Goal: Book appointment/travel/reservation

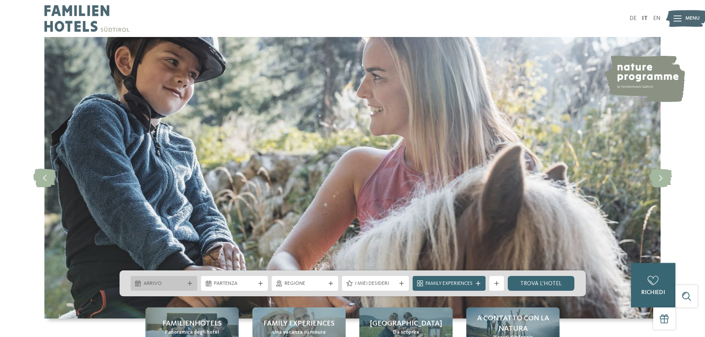
click at [174, 282] on span "Arrivo" at bounding box center [164, 283] width 41 height 7
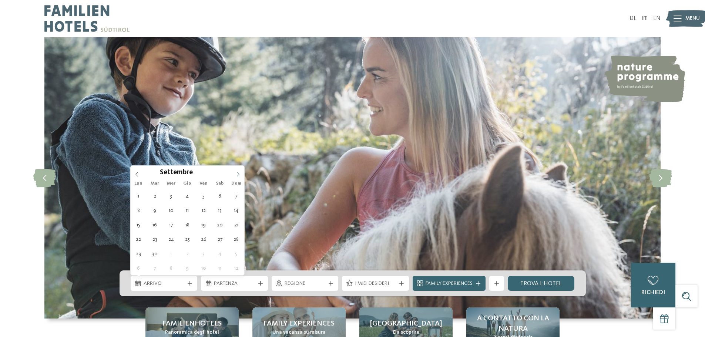
click at [239, 173] on icon at bounding box center [237, 174] width 5 height 5
click at [238, 173] on icon at bounding box center [237, 174] width 5 height 5
click at [238, 173] on icon at bounding box center [238, 174] width 3 height 5
click at [237, 173] on icon at bounding box center [237, 174] width 5 height 5
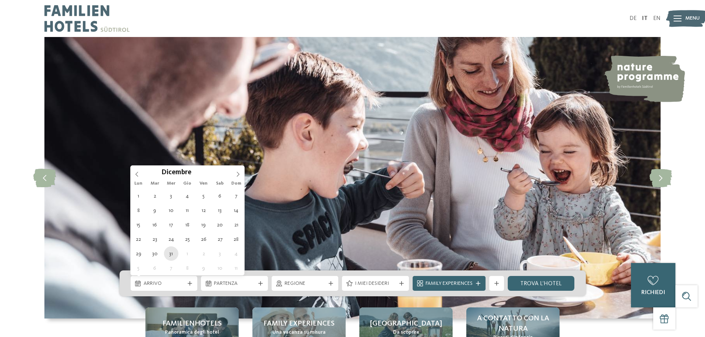
type div "31.12.2025"
type input "****"
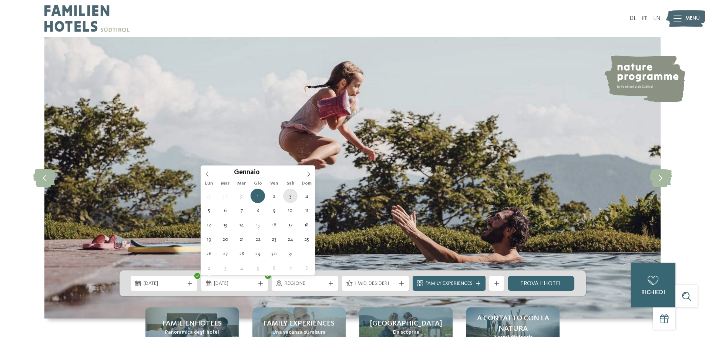
type div "03.01.2026"
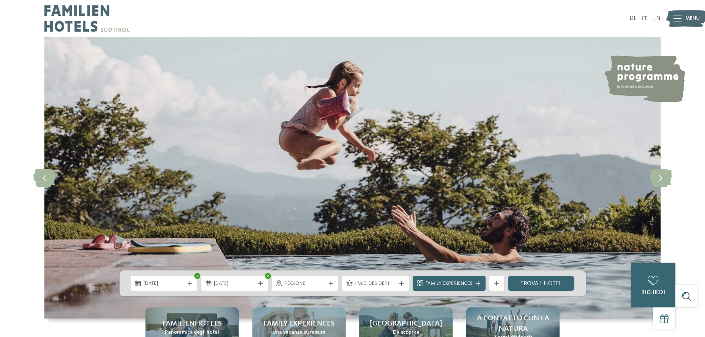
click at [288, 287] on span "Regione" at bounding box center [305, 283] width 41 height 7
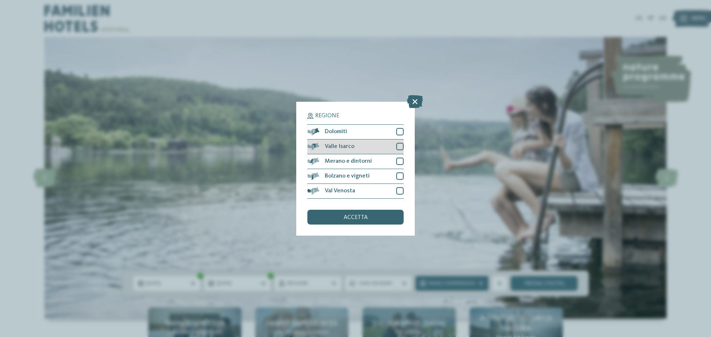
drag, startPoint x: 399, startPoint y: 129, endPoint x: 401, endPoint y: 140, distance: 11.2
click at [400, 129] on div at bounding box center [399, 131] width 7 height 7
click at [399, 146] on div at bounding box center [399, 146] width 7 height 7
click at [398, 165] on div at bounding box center [399, 161] width 7 height 7
click at [399, 177] on div at bounding box center [399, 175] width 7 height 7
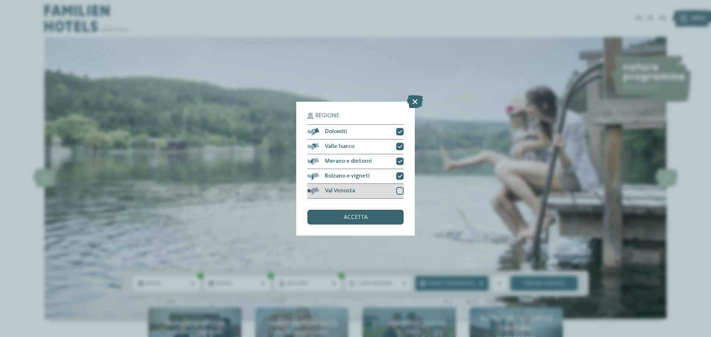
drag, startPoint x: 398, startPoint y: 190, endPoint x: 398, endPoint y: 194, distance: 4.5
click at [399, 190] on div at bounding box center [399, 190] width 7 height 7
click at [372, 216] on div "accetta" at bounding box center [355, 217] width 96 height 15
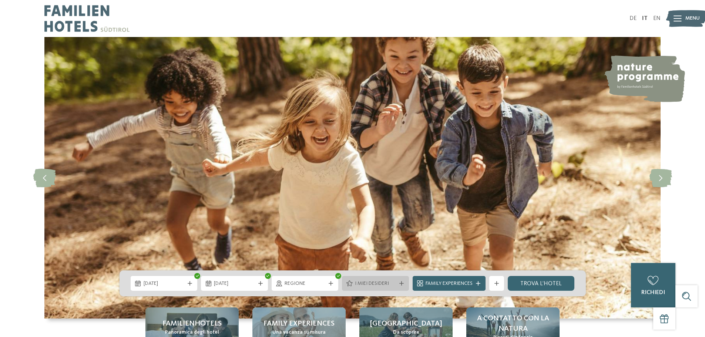
click at [375, 285] on span "I miei desideri" at bounding box center [375, 283] width 41 height 7
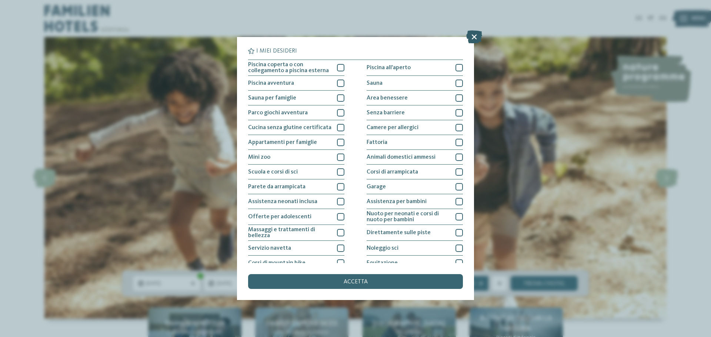
click at [474, 34] on icon at bounding box center [474, 36] width 16 height 13
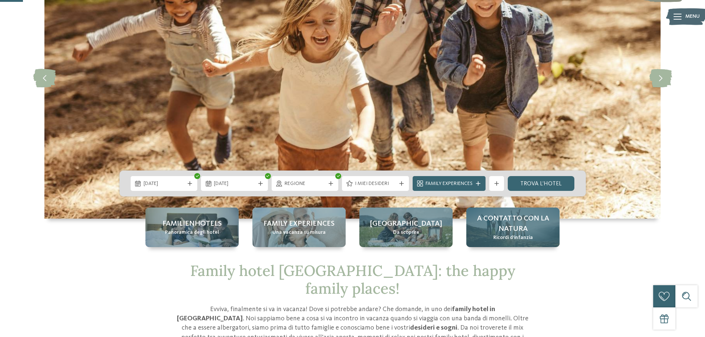
scroll to position [111, 0]
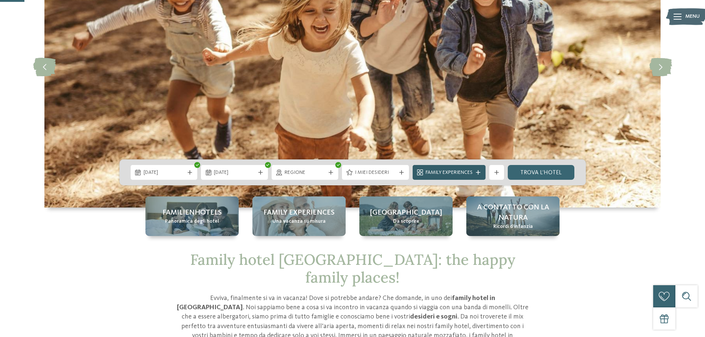
click at [457, 172] on span "Family Experiences" at bounding box center [449, 172] width 47 height 7
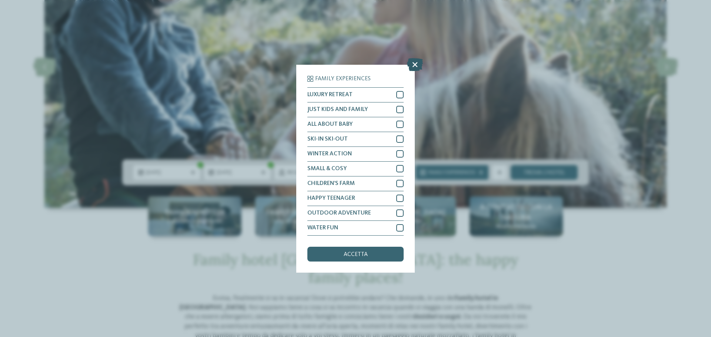
click at [412, 64] on icon at bounding box center [415, 64] width 16 height 13
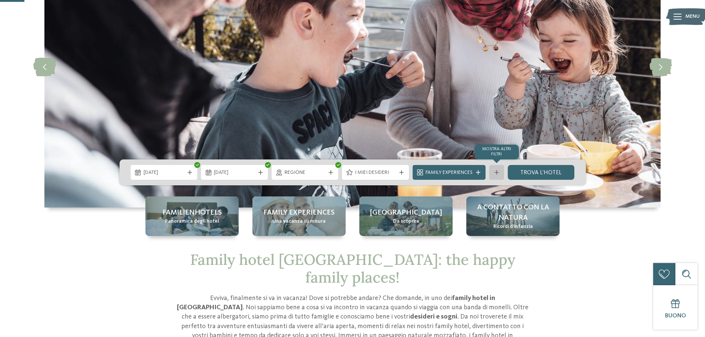
click at [496, 174] on icon at bounding box center [496, 172] width 4 height 4
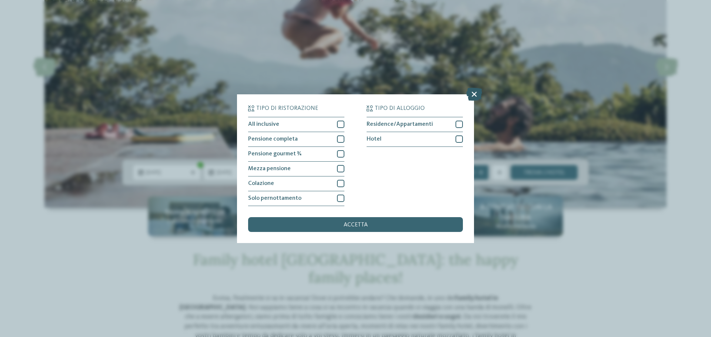
click at [472, 94] on icon at bounding box center [474, 93] width 16 height 13
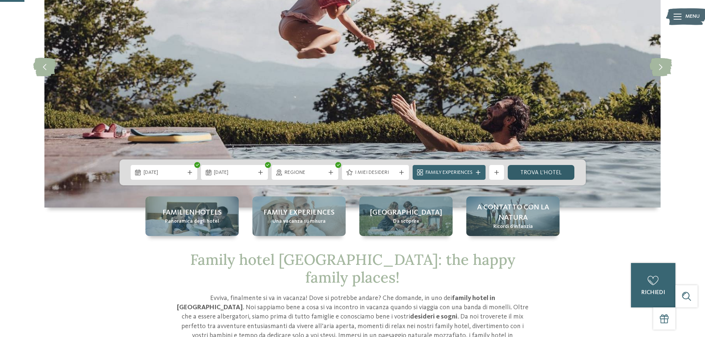
click at [549, 177] on link "trova l’hotel" at bounding box center [541, 172] width 67 height 15
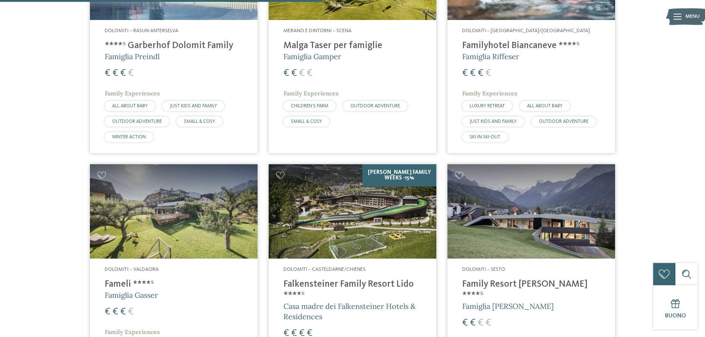
scroll to position [872, 0]
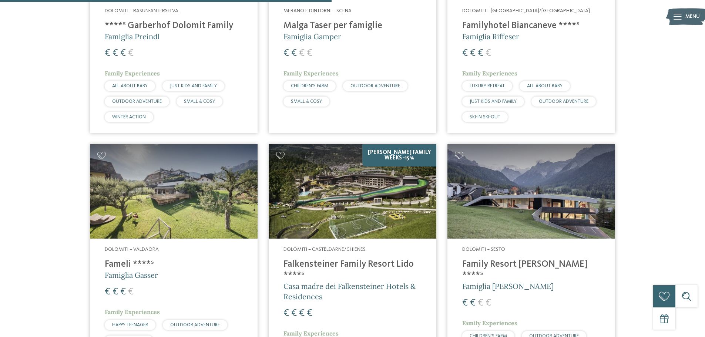
click at [360, 263] on h4 "Falkensteiner Family Resort Lido ****ˢ" at bounding box center [352, 270] width 138 height 22
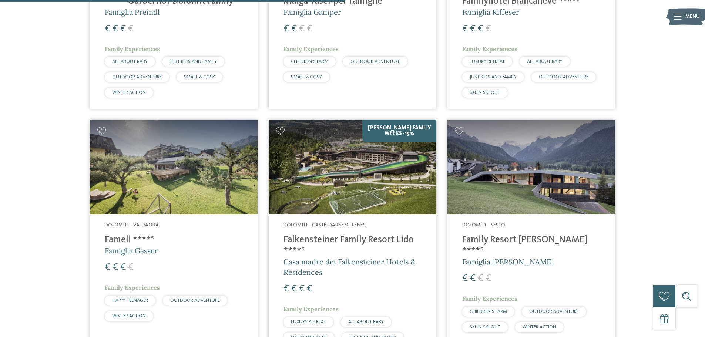
scroll to position [909, 0]
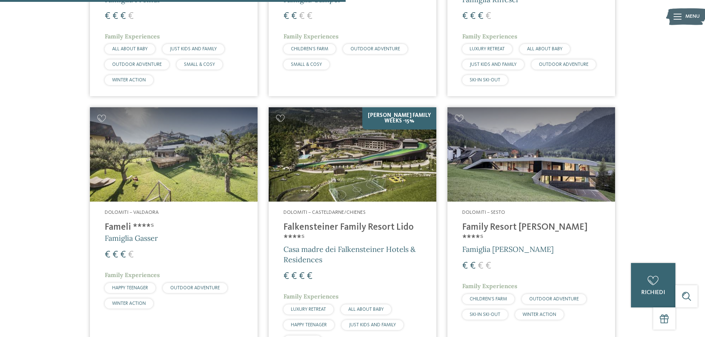
click at [127, 212] on span "Dolomiti – Valdaora" at bounding box center [132, 212] width 54 height 5
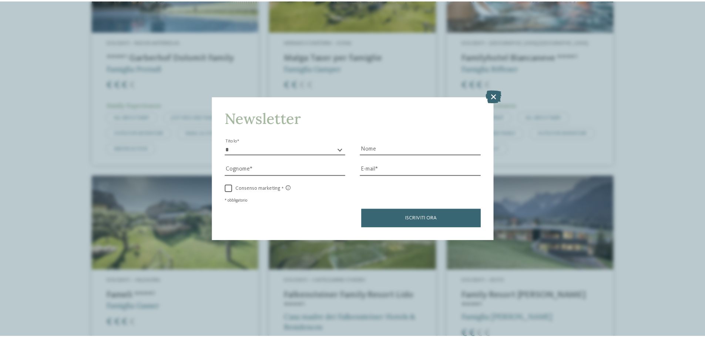
scroll to position [835, 0]
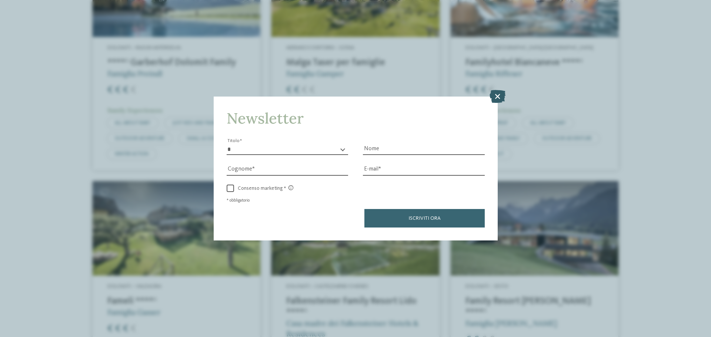
click at [496, 96] on icon at bounding box center [497, 96] width 16 height 13
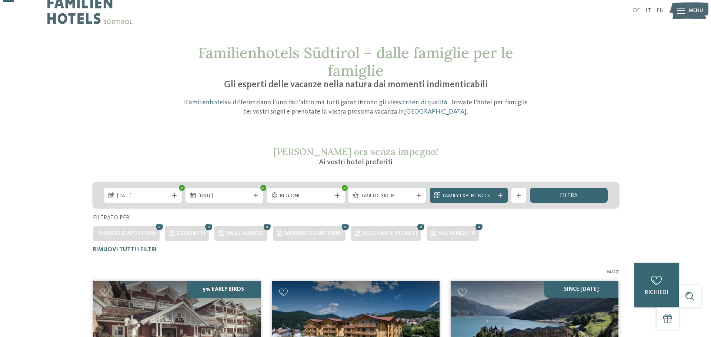
scroll to position [0, 0]
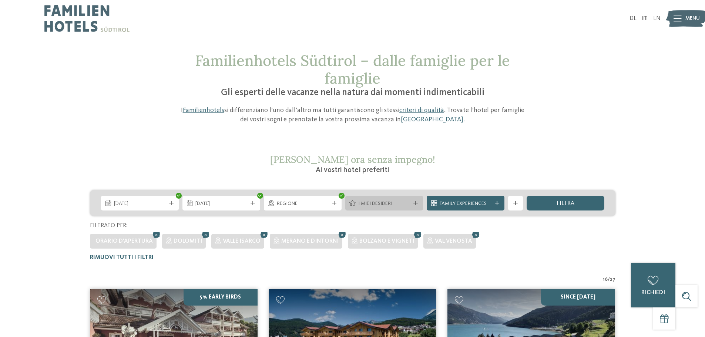
click at [392, 205] on span "I miei desideri" at bounding box center [384, 203] width 52 height 7
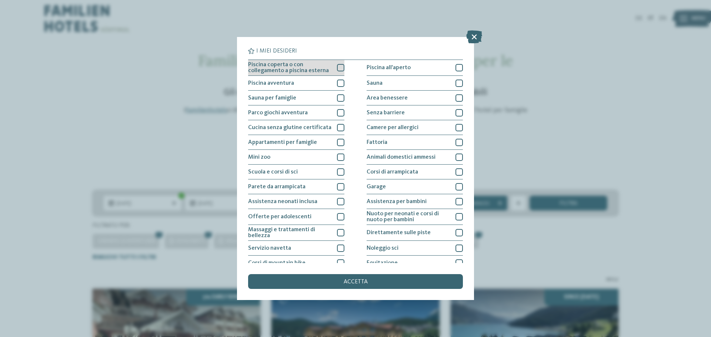
click at [339, 68] on div at bounding box center [340, 67] width 7 height 7
click at [379, 285] on div "accetta" at bounding box center [355, 281] width 215 height 15
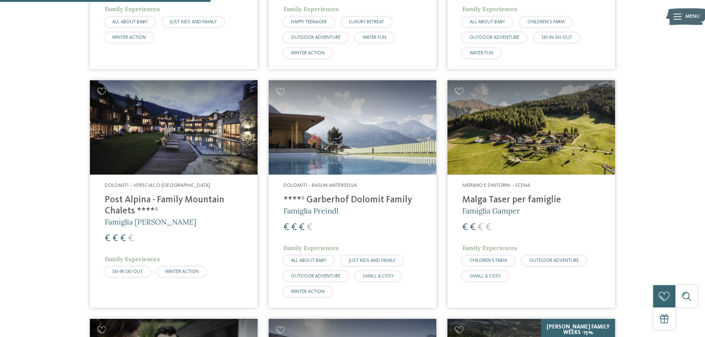
scroll to position [483, 0]
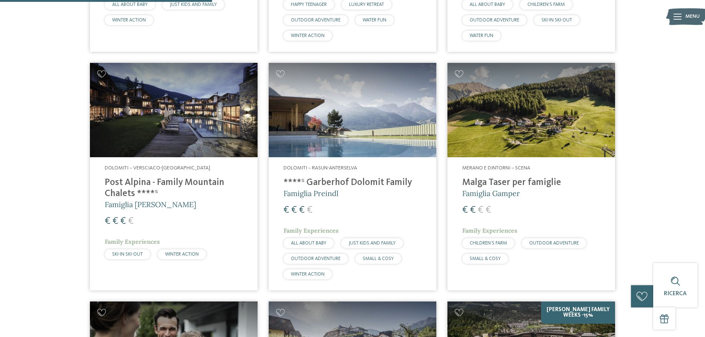
click at [204, 171] on address "Dolomiti – Versciaco-San Candido" at bounding box center [174, 168] width 138 height 7
click at [379, 182] on h4 "****ˢ Garberhof Dolomit Family" at bounding box center [352, 182] width 138 height 11
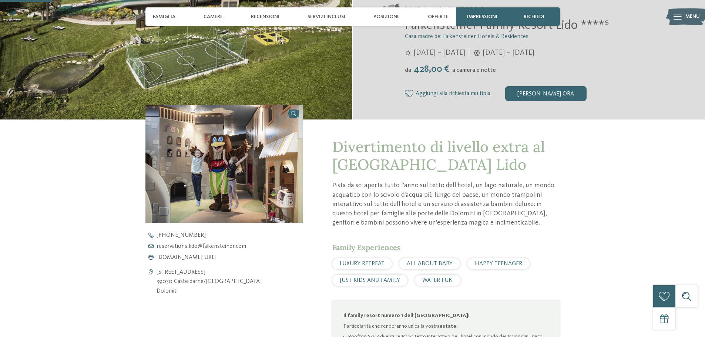
scroll to position [185, 0]
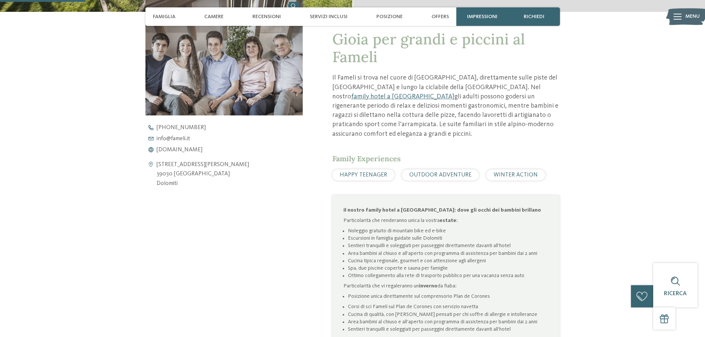
scroll to position [296, 0]
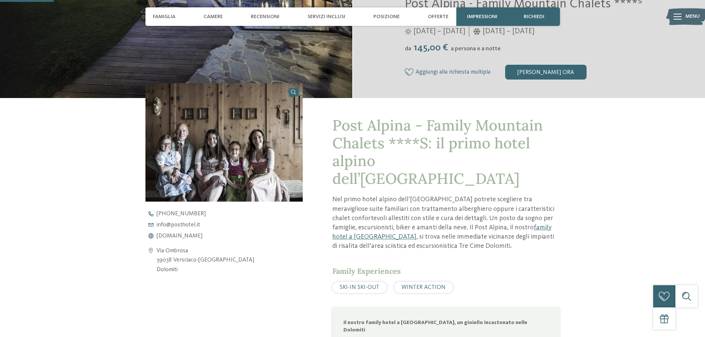
scroll to position [222, 0]
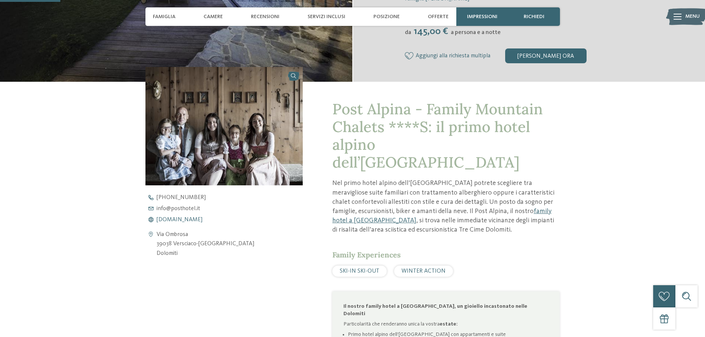
click at [181, 219] on span "www.postalpina.it" at bounding box center [180, 220] width 46 height 6
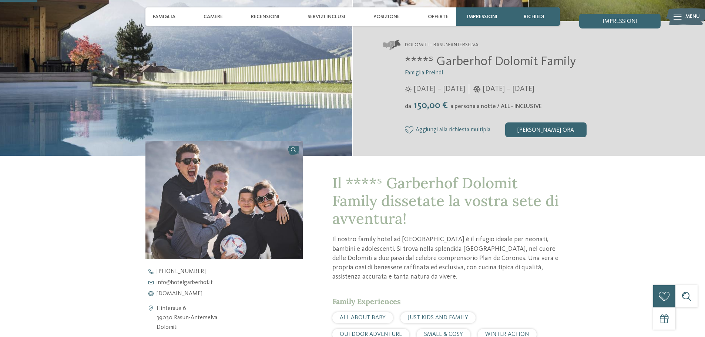
scroll to position [185, 0]
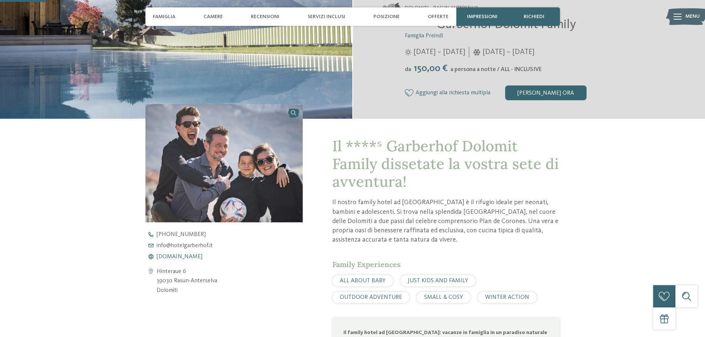
click at [180, 258] on span "[DOMAIN_NAME]" at bounding box center [180, 257] width 46 height 6
